Goal: Task Accomplishment & Management: Complete application form

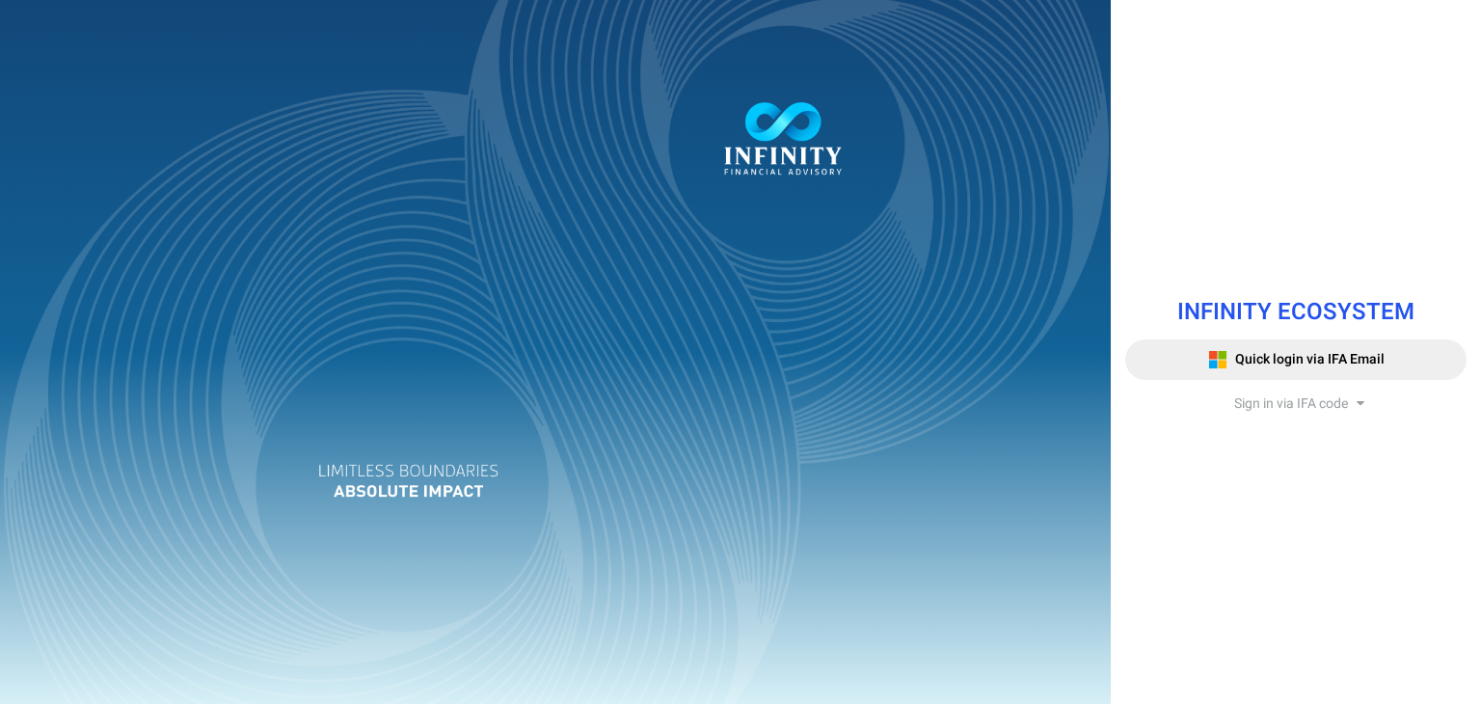
click at [1304, 403] on span "Sign in via IFA code" at bounding box center [1291, 403] width 114 height 20
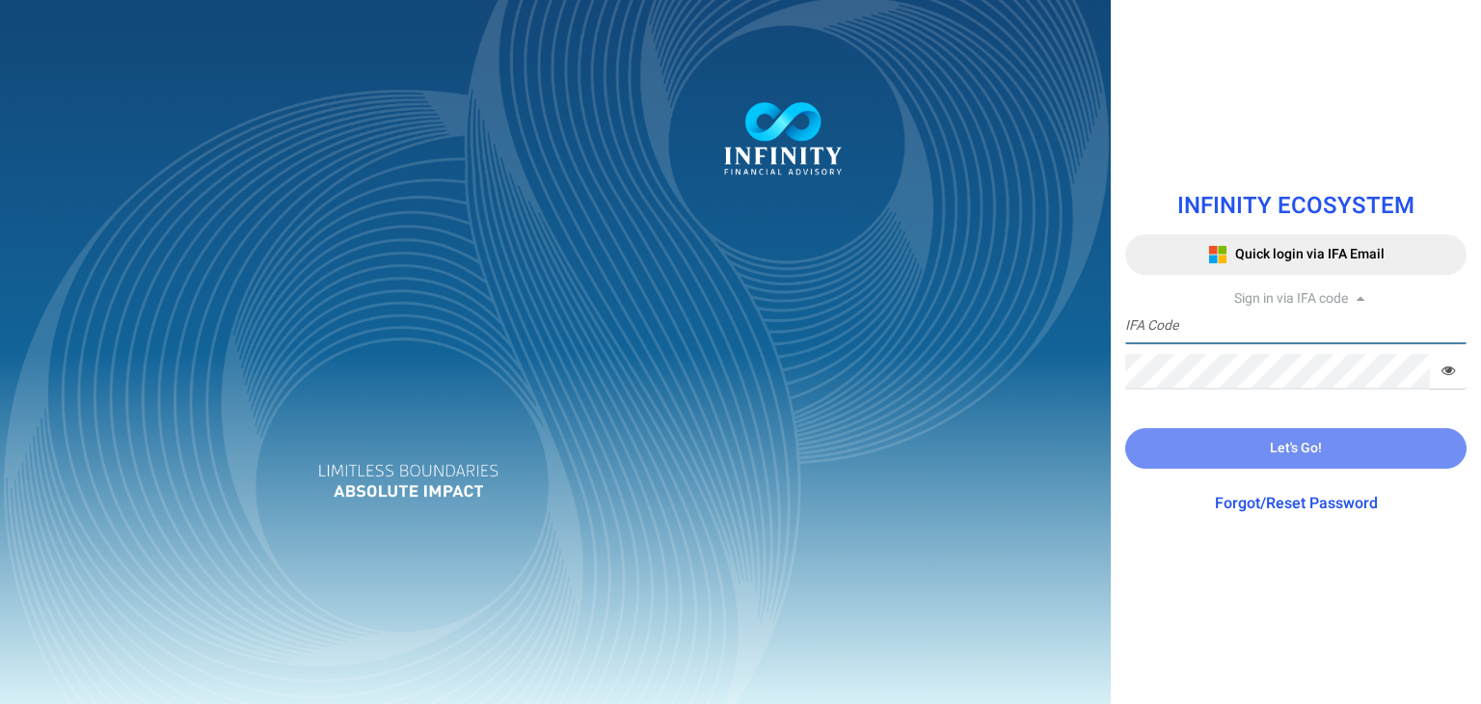
click at [1215, 325] on input "text" at bounding box center [1295, 327] width 341 height 36
type input "ADMIN"
type input "I"
type input "IFA0127"
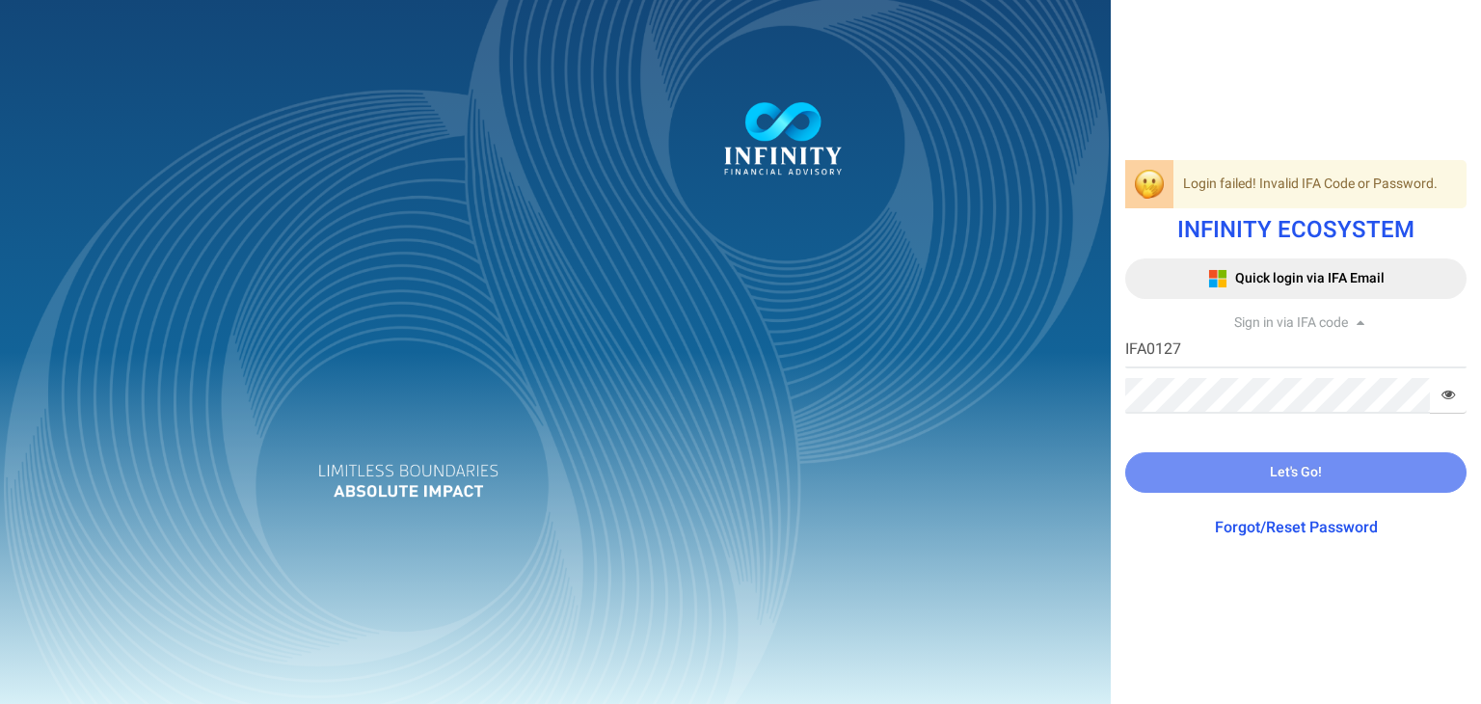
click at [1469, 391] on div "Login failed! Invalid IFA Code or Password. INFINITY ECOSYSTEM Quick login via …" at bounding box center [1296, 352] width 370 height 412
click at [1460, 393] on span at bounding box center [1448, 396] width 37 height 36
click at [1446, 395] on icon at bounding box center [1449, 395] width 14 height 14
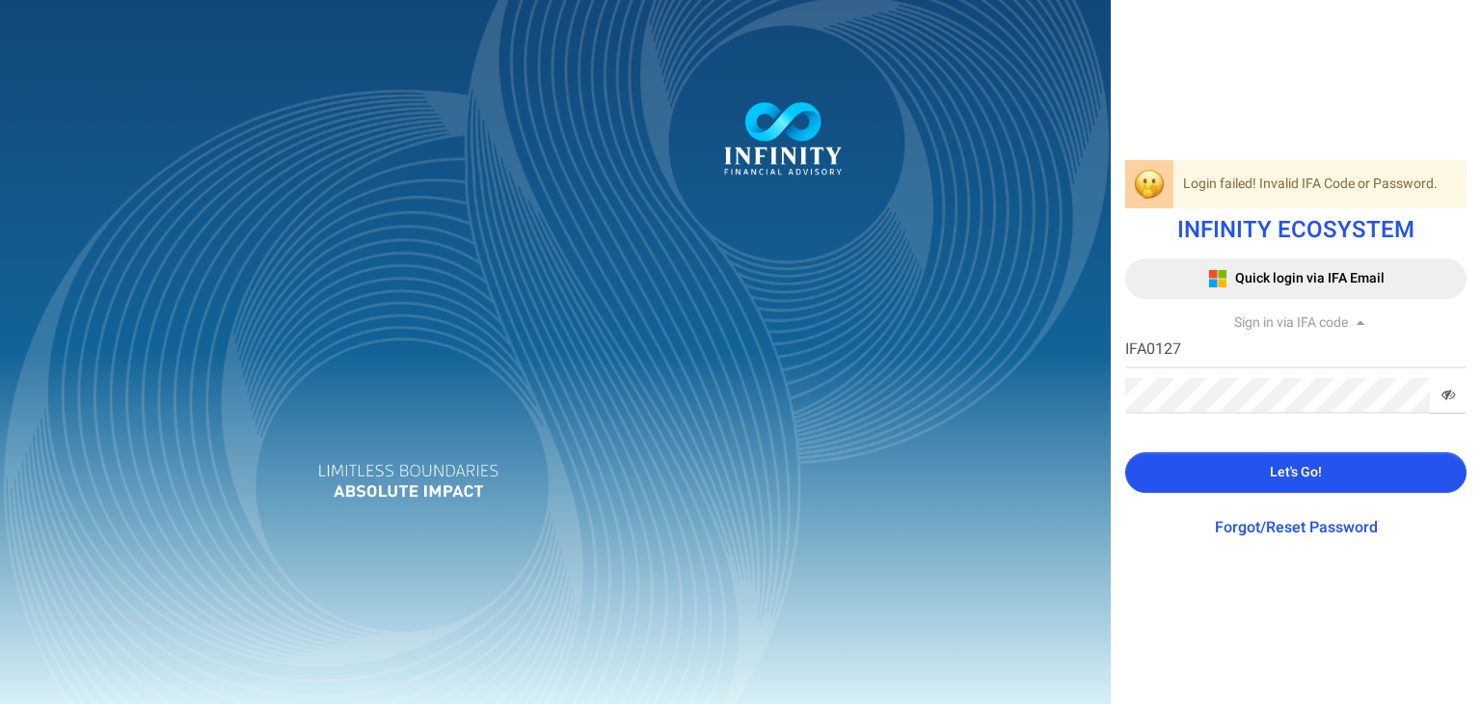
click at [1387, 467] on button "Let's Go!" at bounding box center [1295, 472] width 341 height 41
